Goal: Navigation & Orientation: Find specific page/section

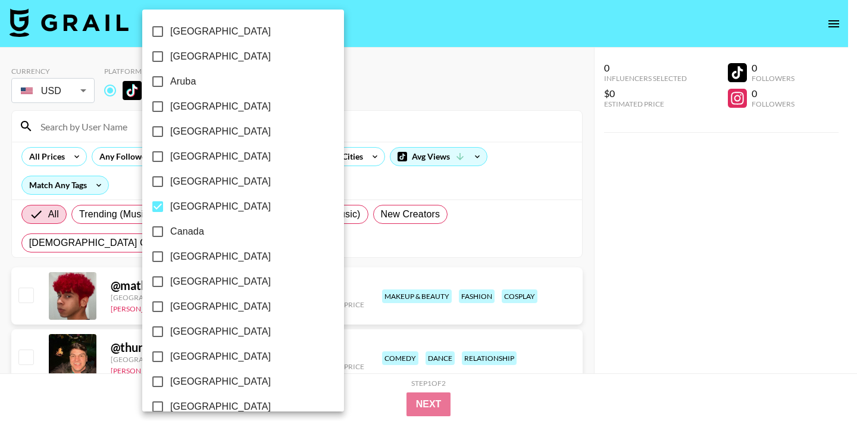
click at [437, 92] on div at bounding box center [428, 210] width 857 height 421
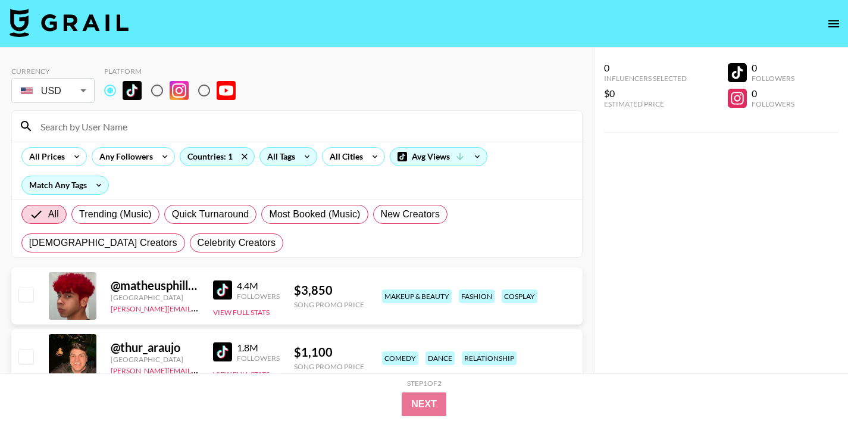
click at [297, 156] on icon at bounding box center [306, 157] width 19 height 18
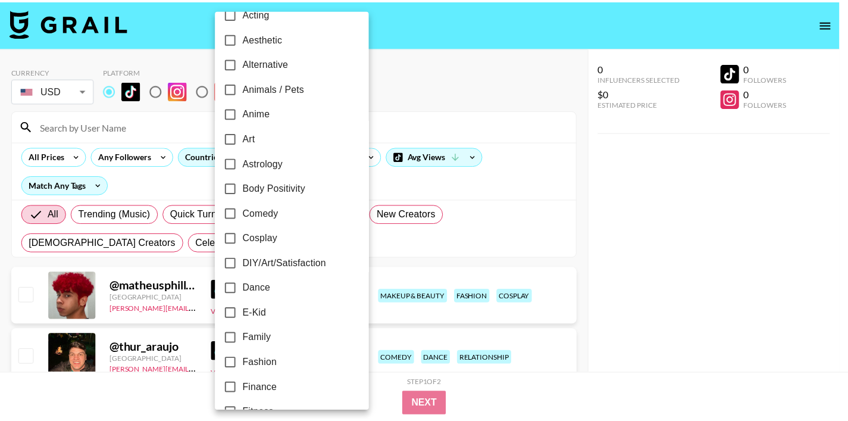
scroll to position [58, 0]
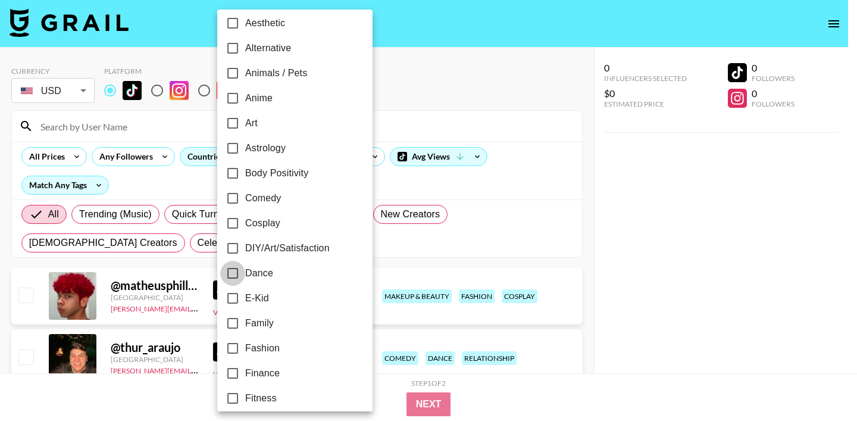
click at [234, 271] on input "Dance" at bounding box center [232, 273] width 25 height 25
checkbox input "true"
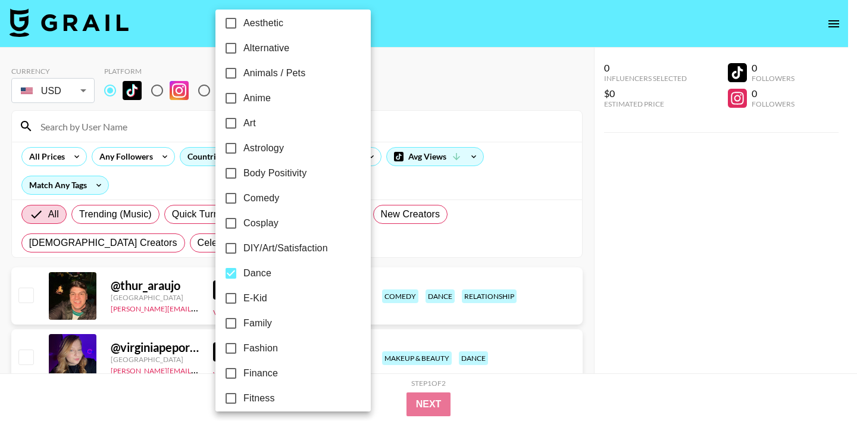
click at [490, 137] on div at bounding box center [428, 210] width 857 height 421
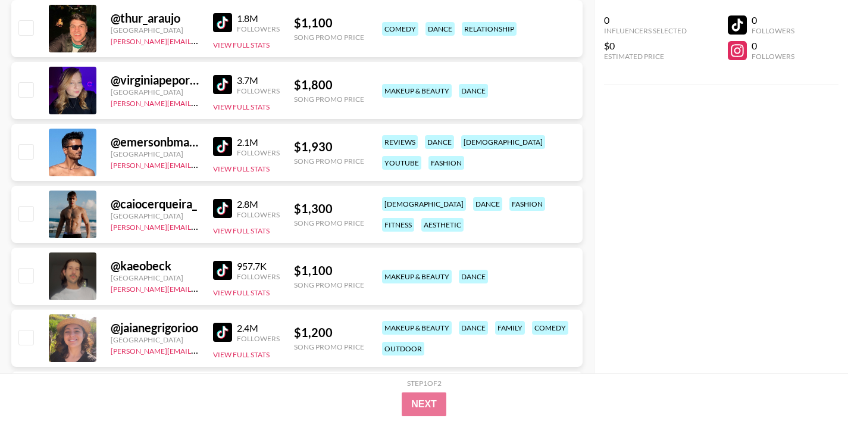
scroll to position [116, 0]
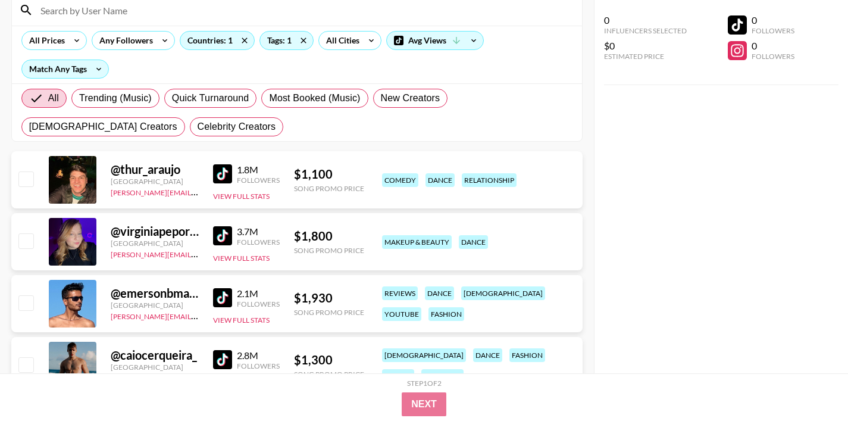
click at [84, 190] on div at bounding box center [73, 180] width 48 height 48
click at [218, 168] on img at bounding box center [222, 173] width 19 height 19
click at [222, 239] on img at bounding box center [222, 235] width 19 height 19
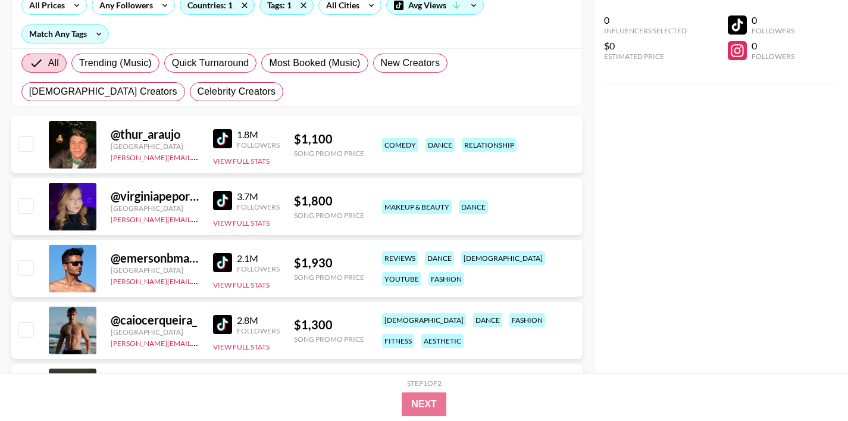
scroll to position [152, 0]
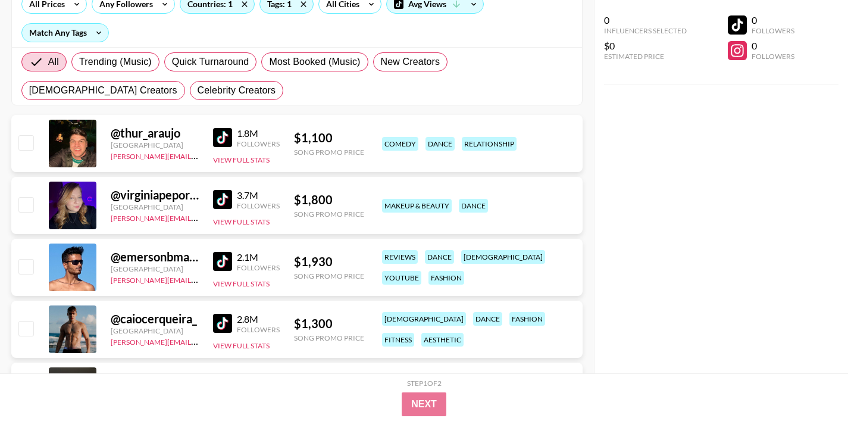
click at [221, 260] on img at bounding box center [222, 261] width 19 height 19
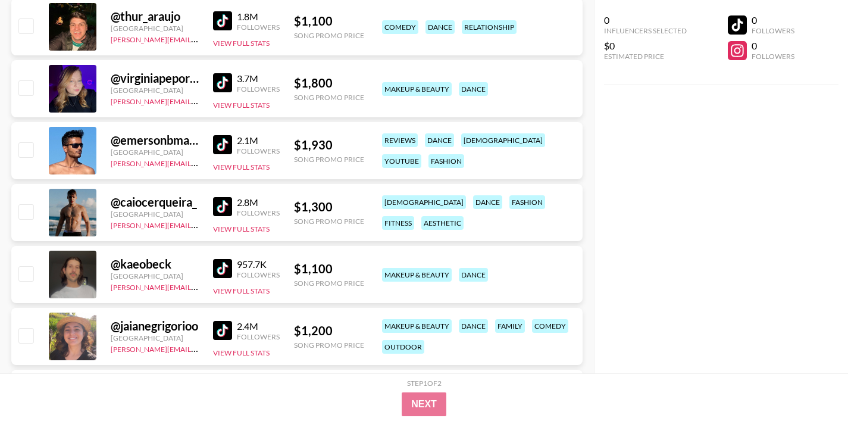
scroll to position [275, 0]
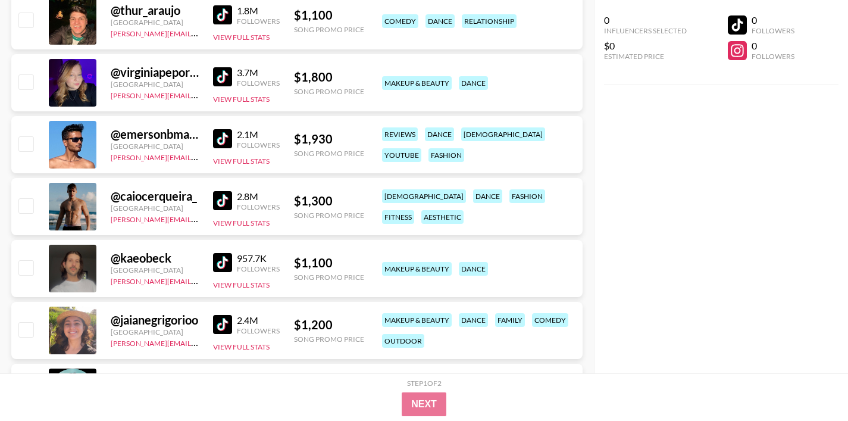
click at [226, 205] on img at bounding box center [222, 200] width 19 height 19
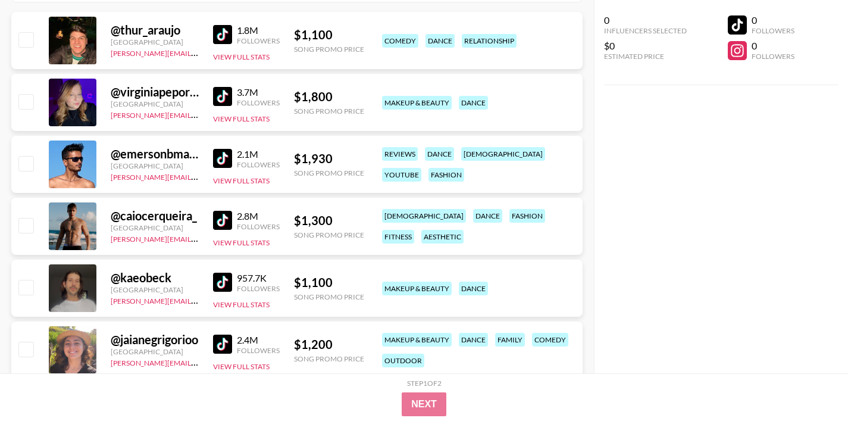
scroll to position [256, 0]
click at [218, 280] on img at bounding box center [222, 281] width 19 height 19
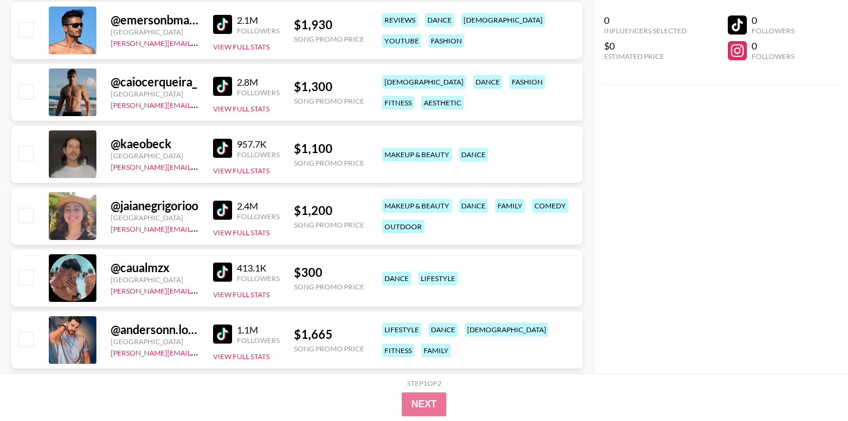
scroll to position [406, 0]
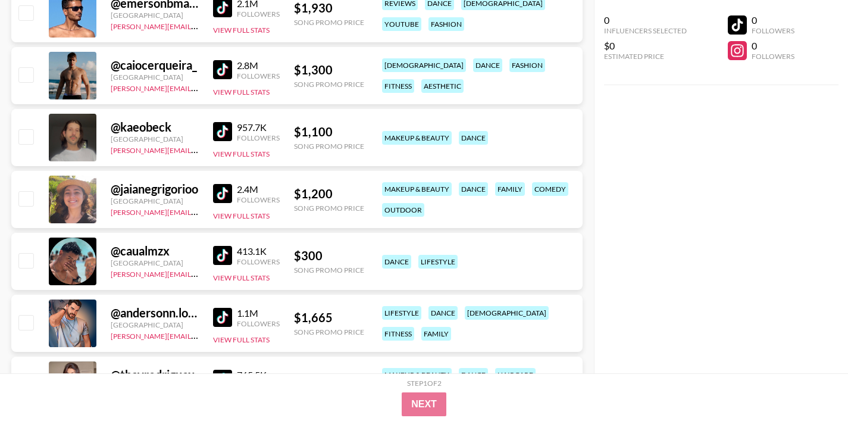
click at [224, 190] on img at bounding box center [222, 193] width 19 height 19
click at [221, 256] on img at bounding box center [222, 255] width 19 height 19
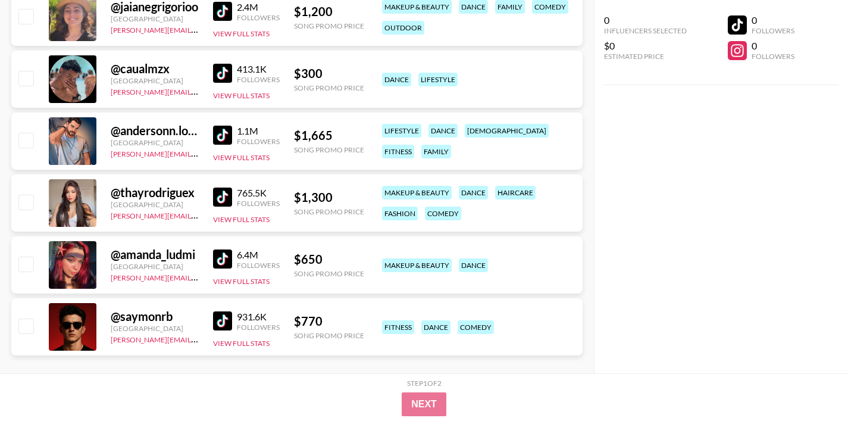
scroll to position [592, 0]
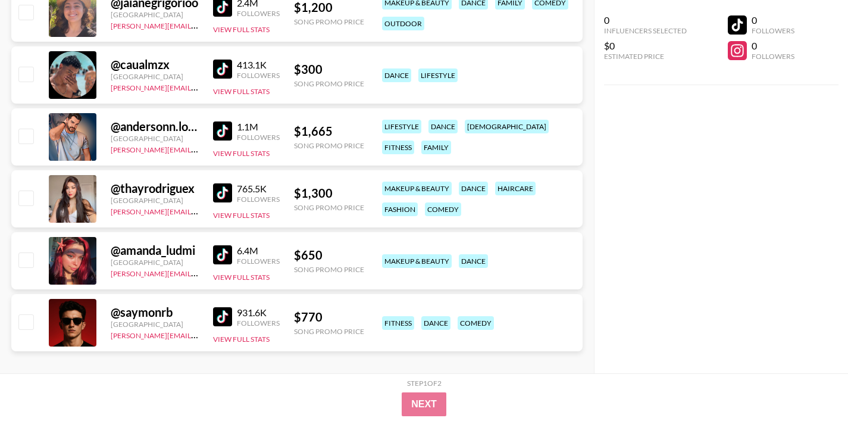
click at [222, 139] on img at bounding box center [222, 130] width 19 height 19
click at [225, 190] on img at bounding box center [222, 192] width 19 height 19
click at [225, 255] on img at bounding box center [222, 254] width 19 height 19
click at [225, 313] on img at bounding box center [222, 316] width 19 height 19
